Goal: Obtain resource: Obtain resource

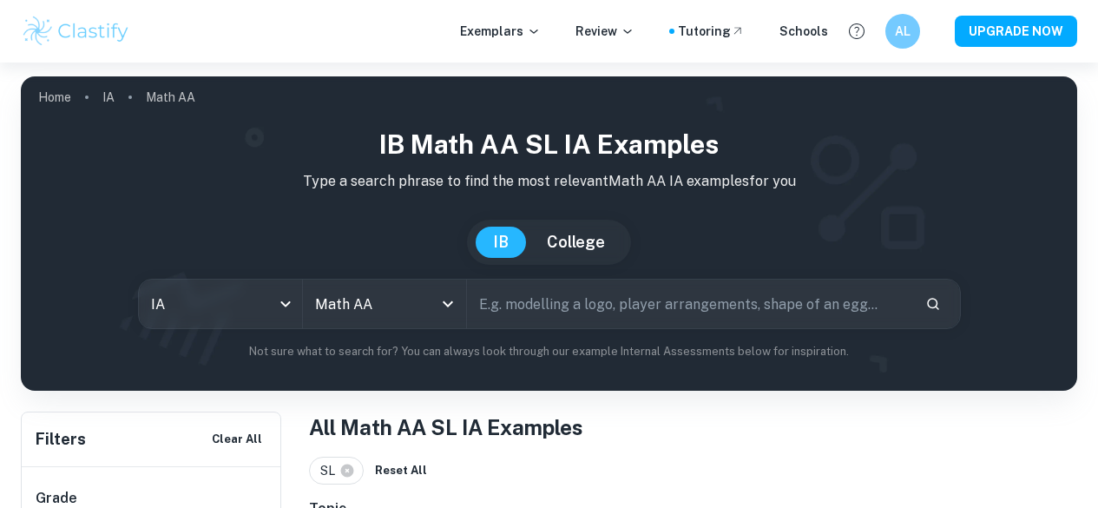
scroll to position [583, 0]
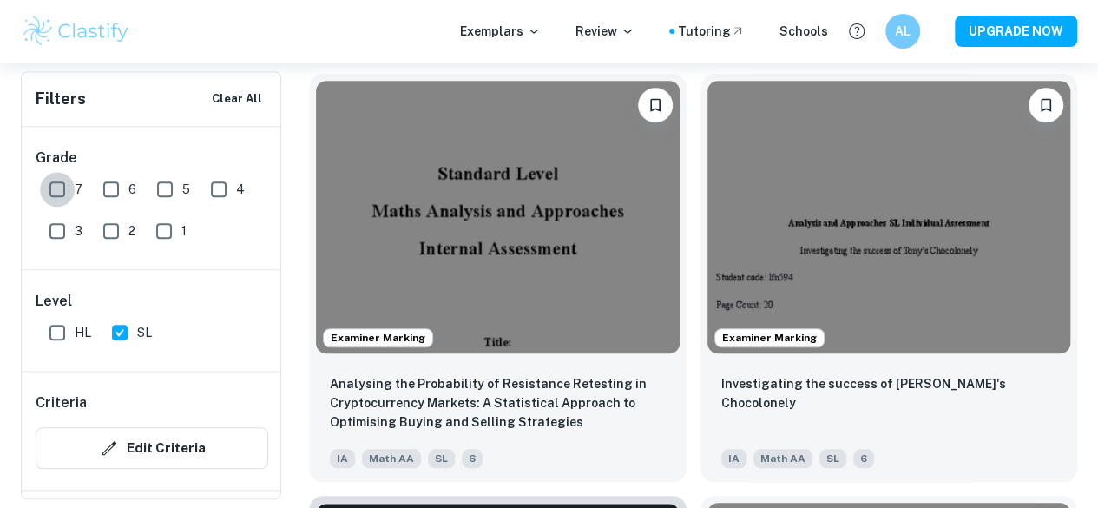
click at [60, 182] on input "7" at bounding box center [57, 189] width 35 height 35
checkbox input "true"
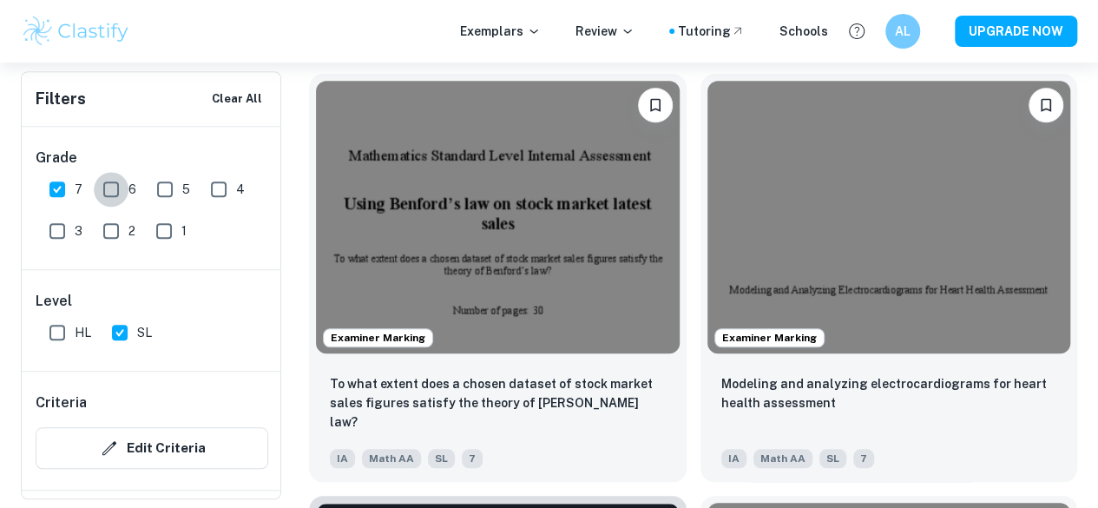
click at [115, 181] on input "6" at bounding box center [111, 189] width 35 height 35
checkbox input "true"
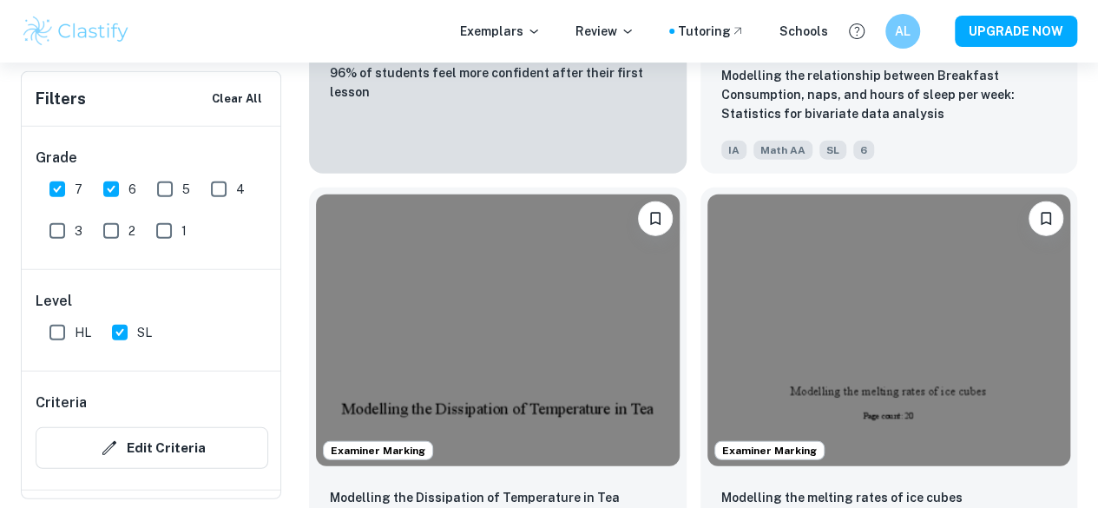
scroll to position [2157, 0]
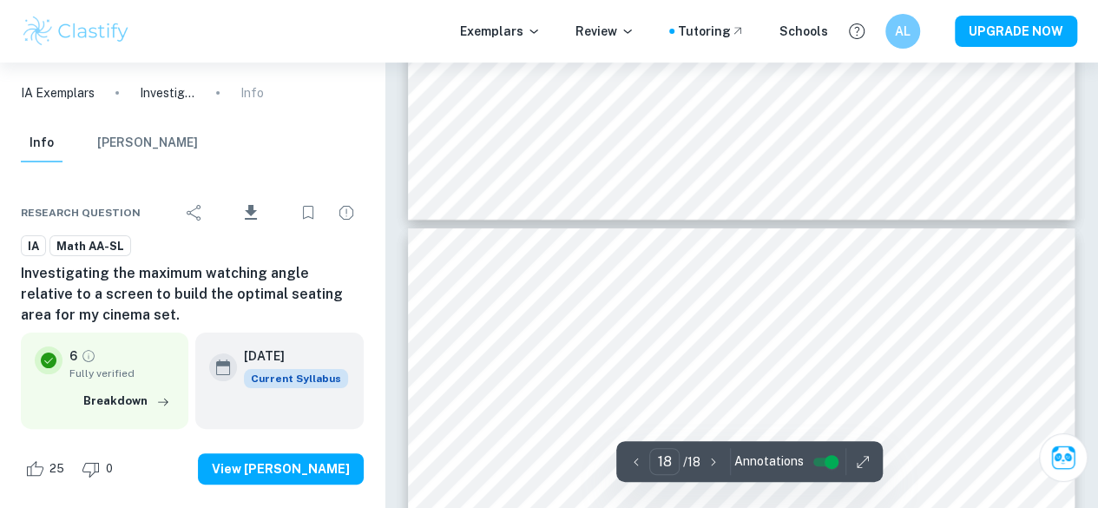
scroll to position [16461, 0]
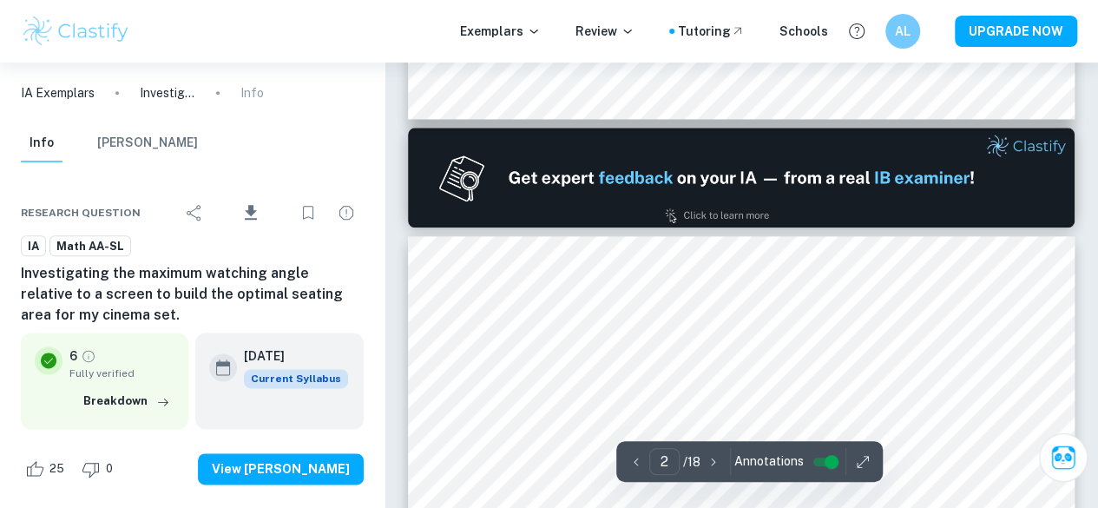
type input "1"
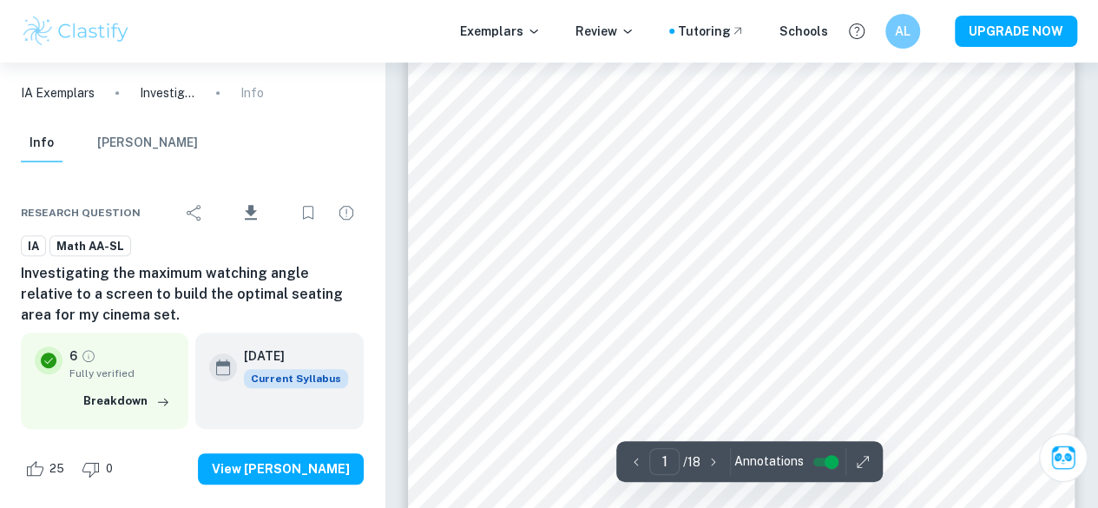
scroll to position [0, 0]
